Goal: Transaction & Acquisition: Purchase product/service

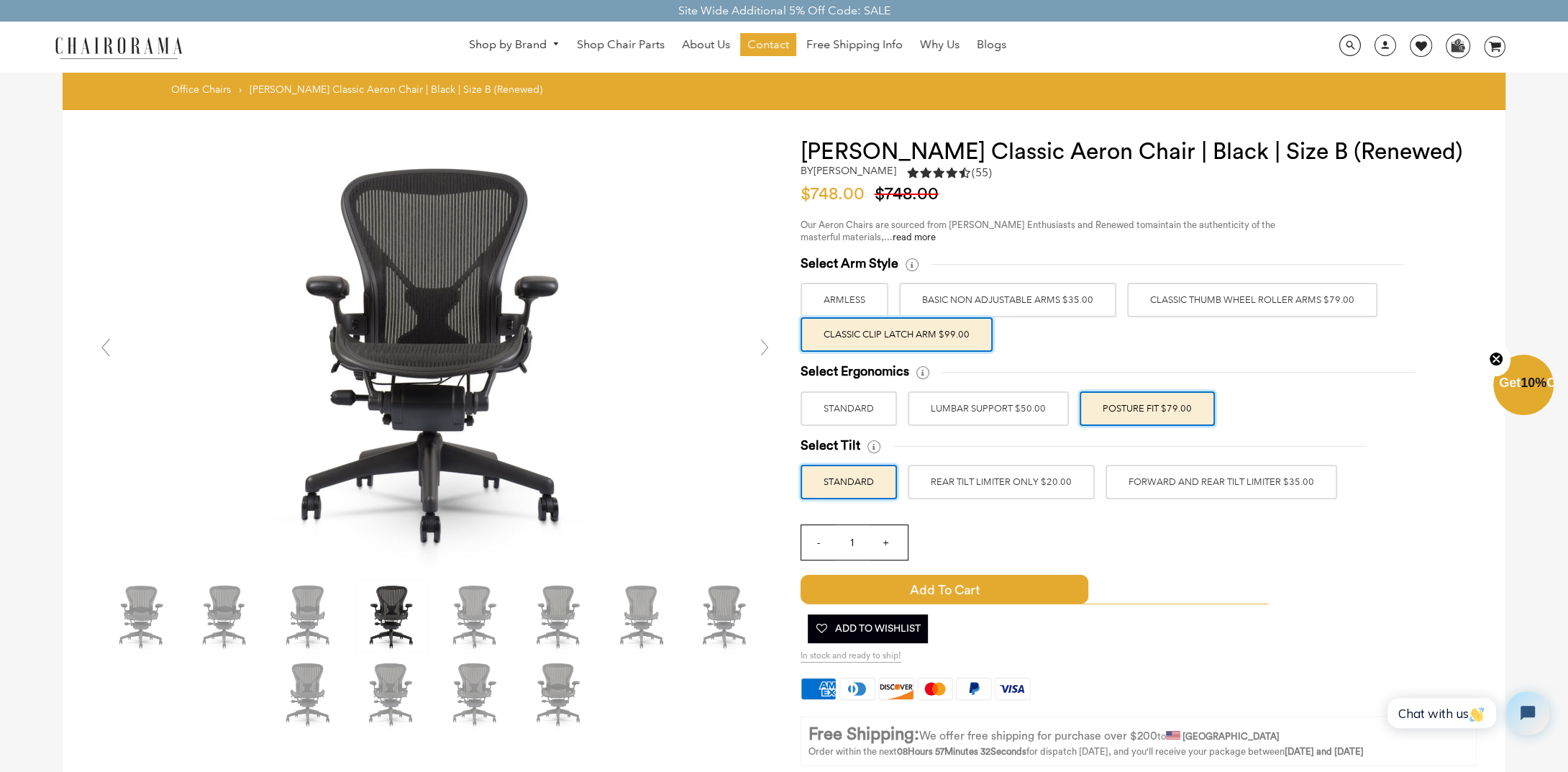
click at [1180, 478] on label "FORWARD AND REAR TILT LIMITER $35.00" at bounding box center [1222, 482] width 232 height 34
click at [0, 0] on input "FORWARD AND REAR TILT LIMITER $35.00" at bounding box center [0, 0] width 0 height 0
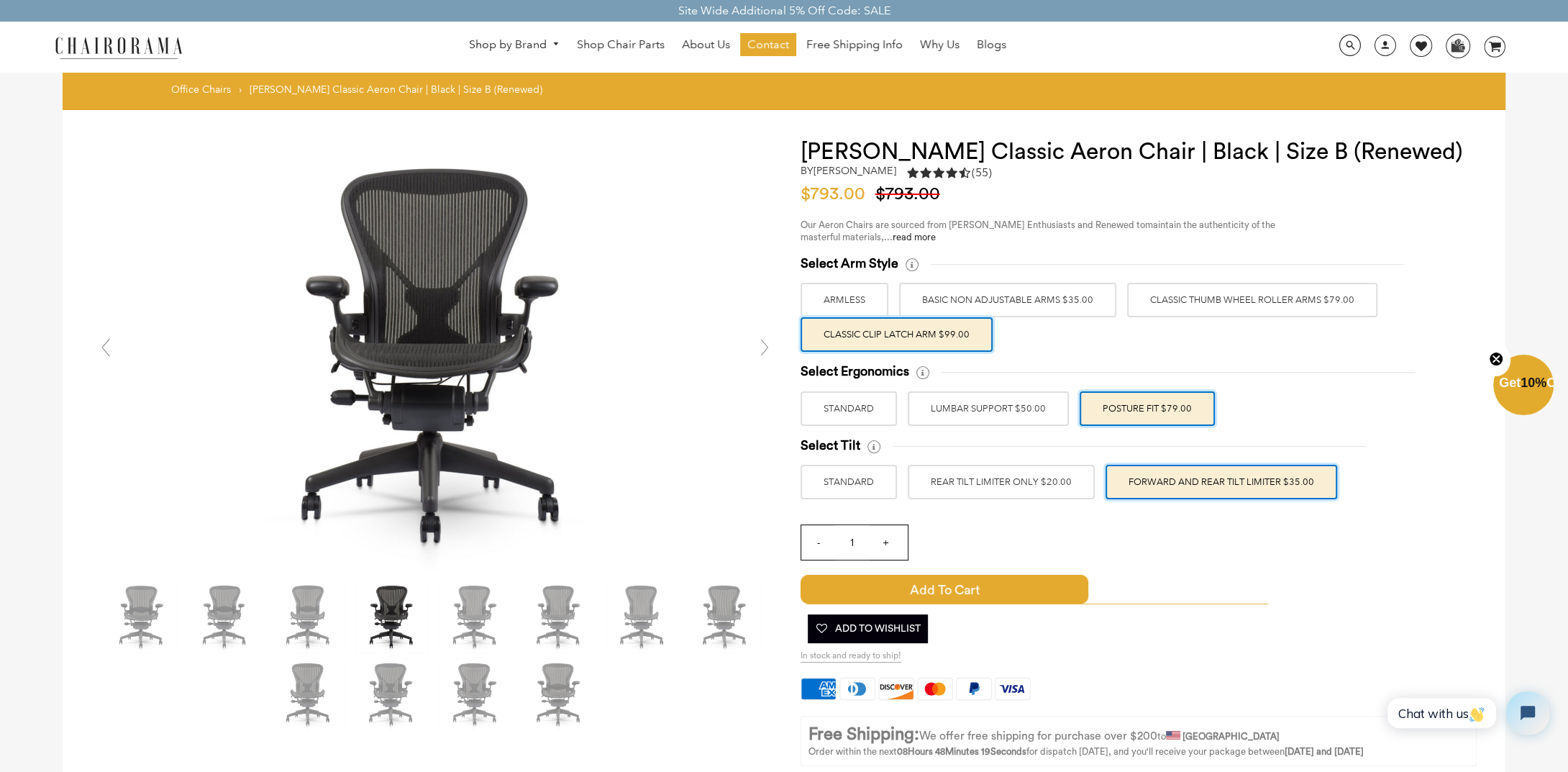
click at [1385, 147] on h1 "[PERSON_NAME] Classic Aeron Chair | Black | Size B (Renewed)" at bounding box center [1139, 151] width 676 height 26
click at [1392, 190] on div "$793.00 $793.00" at bounding box center [1139, 194] width 676 height 21
